Goal: Task Accomplishment & Management: Use online tool/utility

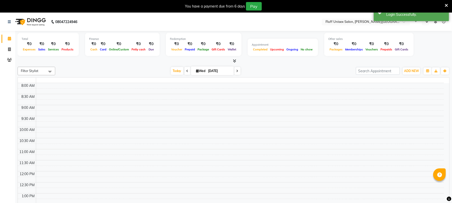
select select "en"
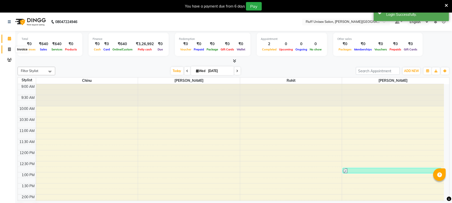
click at [7, 47] on span at bounding box center [9, 50] width 9 height 6
select select "service"
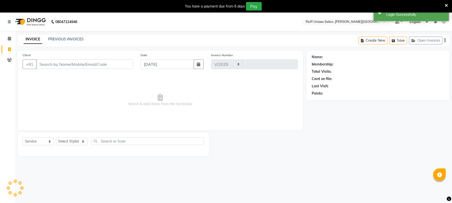
select select "32"
type input "2238"
click at [84, 63] on input "Client" at bounding box center [84, 65] width 97 height 10
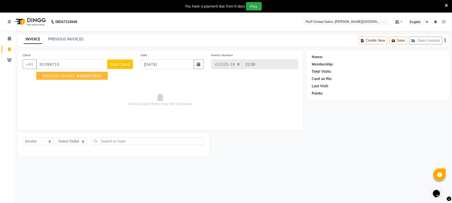
click at [83, 75] on span "91099715" at bounding box center [87, 75] width 20 height 5
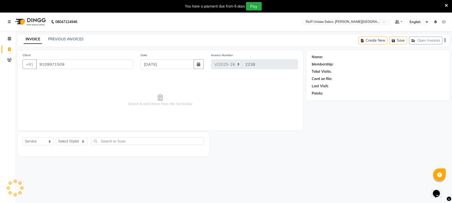
type input "9109971509"
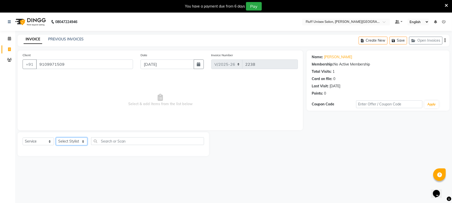
click at [71, 141] on select "Select Stylist Chinu [PERSON_NAME] Reception Rohit" at bounding box center [71, 142] width 31 height 8
select select "43283"
click at [56, 138] on select "Select Stylist Chinu [PERSON_NAME] Reception Rohit" at bounding box center [71, 142] width 31 height 8
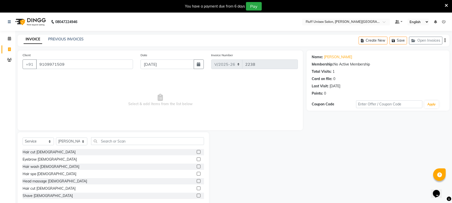
click at [197, 187] on label at bounding box center [199, 189] width 4 height 4
click at [197, 187] on input "checkbox" at bounding box center [198, 188] width 3 height 3
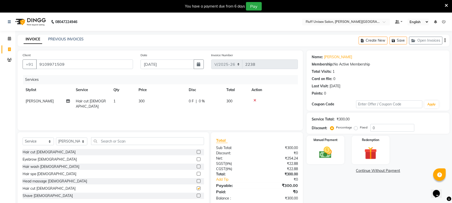
checkbox input "false"
click at [151, 104] on td "300" at bounding box center [161, 104] width 50 height 17
select select "43283"
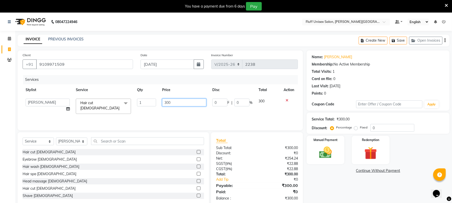
click at [177, 104] on input "300" at bounding box center [184, 103] width 44 height 8
type input "3"
type input "350"
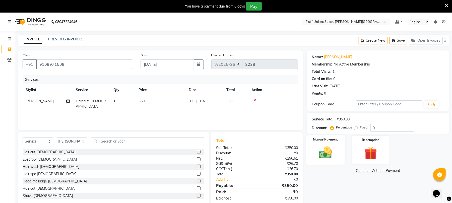
click at [332, 146] on img at bounding box center [326, 152] width 22 height 15
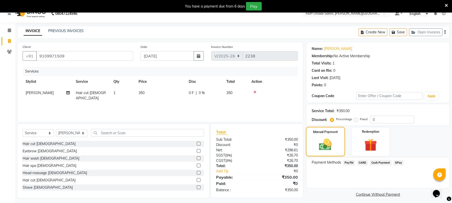
scroll to position [13, 0]
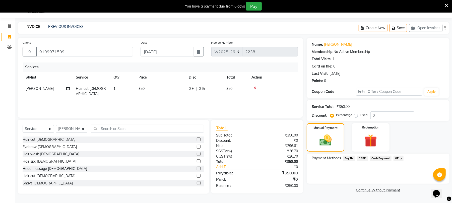
click at [352, 159] on span "PayTM" at bounding box center [349, 159] width 12 height 6
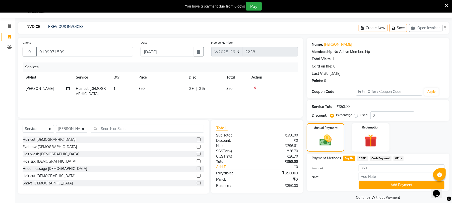
scroll to position [19, 0]
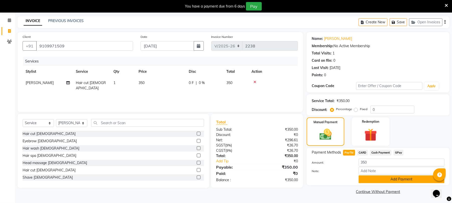
click at [388, 180] on button "Add Payment" at bounding box center [402, 180] width 86 height 8
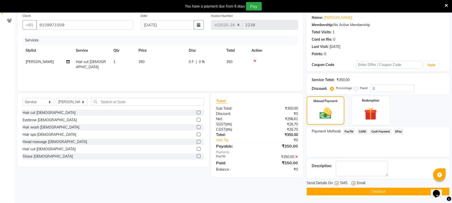
scroll to position [40, 0]
click at [378, 190] on button "Checkout" at bounding box center [378, 192] width 143 height 8
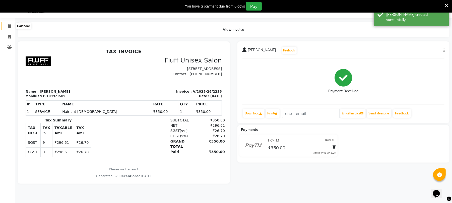
click at [9, 23] on span at bounding box center [9, 26] width 9 height 6
